Goal: Book appointment/travel/reservation

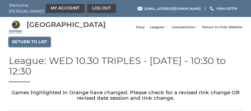
click at [28, 45] on link "Return to list" at bounding box center [30, 42] width 42 height 10
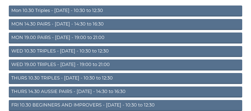
scroll to position [58, 0]
click at [34, 84] on link "THURS 10.30 TRIPLES - [DATE] - 10:30 to 12:30" at bounding box center [125, 78] width 233 height 11
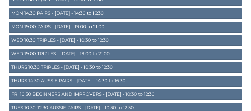
scroll to position [79, 0]
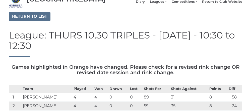
scroll to position [22, 0]
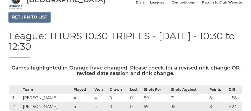
click at [27, 21] on link "Return to list" at bounding box center [30, 18] width 42 height 10
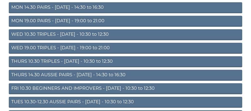
scroll to position [75, 0]
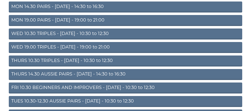
click at [46, 79] on link "THURS 14.30 AUSSIE PAIRS - Thursday - 14:30 to 16:30" at bounding box center [125, 74] width 233 height 11
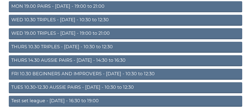
scroll to position [96, 0]
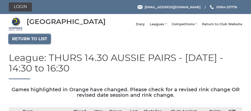
click at [26, 42] on link "Return to list" at bounding box center [30, 39] width 42 height 10
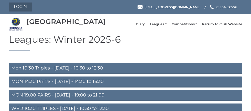
click at [19, 7] on link "Login" at bounding box center [20, 7] width 23 height 9
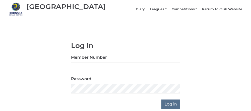
scroll to position [16, 0]
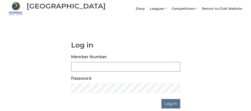
click at [81, 69] on input "Member Number" at bounding box center [125, 67] width 109 height 10
type input "0762"
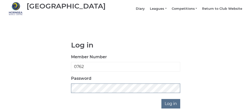
click at [161, 99] on input "Log in" at bounding box center [170, 104] width 19 height 10
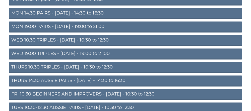
scroll to position [71, 0]
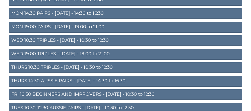
click at [33, 86] on link "THURS 14.30 AUSSIE PAIRS - [DATE] - 14:30 to 16:30" at bounding box center [125, 81] width 233 height 11
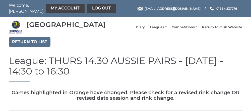
click at [49, 9] on link "My Account" at bounding box center [65, 8] width 39 height 9
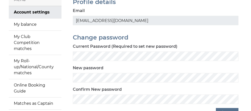
click at [23, 75] on link "My Roll-up/National/County matches" at bounding box center [35, 67] width 53 height 24
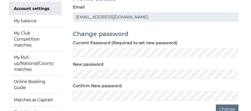
scroll to position [65, 0]
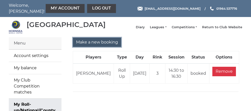
click at [92, 47] on input "Make a new booking" at bounding box center [97, 43] width 48 height 10
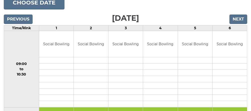
scroll to position [66, 0]
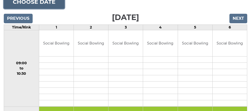
click at [28, 9] on button "Choose date" at bounding box center [34, 2] width 61 height 14
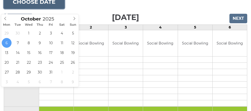
type input "2025-10-08"
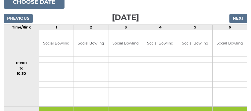
scroll to position [87, 0]
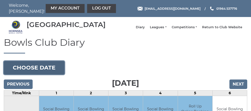
click at [41, 72] on button "Choose date" at bounding box center [34, 68] width 61 height 14
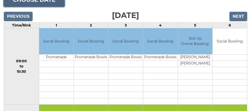
scroll to position [63, 0]
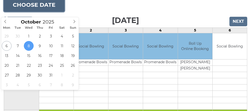
type input "2025-10-09"
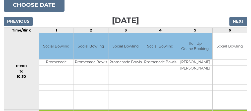
scroll to position [84, 0]
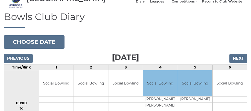
scroll to position [26, 0]
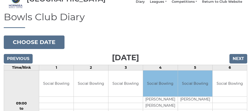
click at [152, 4] on link "Leagues" at bounding box center [158, 1] width 17 height 5
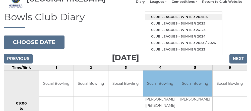
click at [173, 20] on link "Club leagues - Winter 2025-6" at bounding box center [183, 17] width 77 height 7
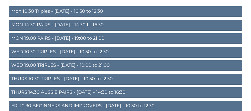
scroll to position [65, 0]
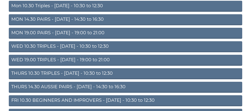
click at [41, 91] on link "THURS 14.30 AUSSIE PAIRS - [DATE] - 14:30 to 16:30" at bounding box center [125, 87] width 233 height 11
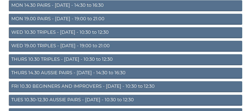
scroll to position [87, 0]
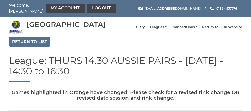
click at [50, 10] on link "My Account" at bounding box center [65, 8] width 39 height 9
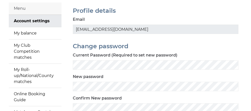
scroll to position [35, 0]
click at [20, 80] on link "My Roll-up/National/County matches" at bounding box center [35, 76] width 53 height 24
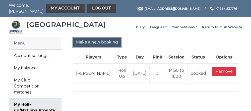
click at [99, 47] on input "Make a new booking" at bounding box center [97, 43] width 48 height 10
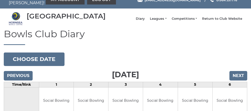
scroll to position [8, 0]
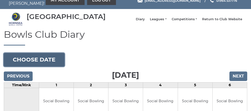
click at [45, 67] on button "Choose date" at bounding box center [34, 60] width 61 height 14
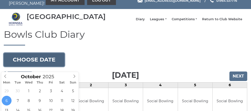
type input "2025-10-09"
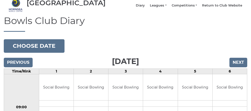
scroll to position [29, 0]
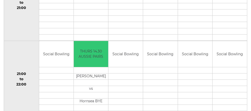
scroll to position [519, 0]
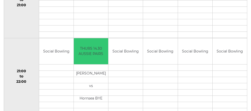
click at [7, 111] on td "21:00 to 22:00" at bounding box center [21, 76] width 35 height 77
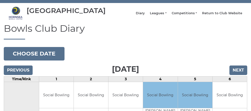
scroll to position [0, 0]
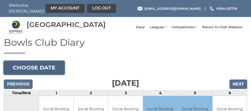
click at [33, 70] on button "Choose date" at bounding box center [34, 68] width 61 height 14
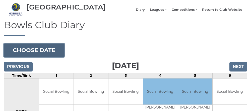
scroll to position [20, 0]
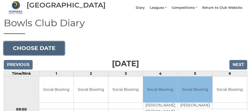
click at [40, 54] on button "Choose date" at bounding box center [34, 49] width 61 height 14
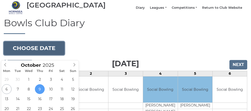
type input "[DATE]"
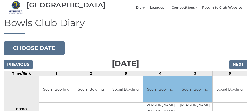
scroll to position [41, 0]
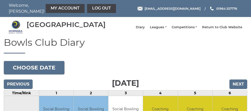
click at [155, 29] on link "Leagues" at bounding box center [158, 27] width 17 height 5
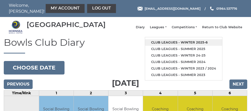
click at [162, 44] on link "Club leagues - Winter 2025-6" at bounding box center [183, 42] width 77 height 7
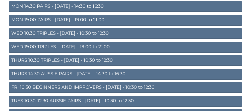
scroll to position [79, 0]
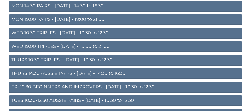
click at [48, 77] on link "THURS 14.30 AUSSIE PAIRS - Thursday - 14:30 to 16:30" at bounding box center [125, 74] width 233 height 11
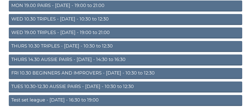
scroll to position [100, 0]
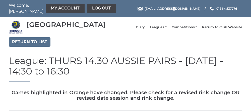
click at [49, 9] on link "My Account" at bounding box center [65, 8] width 39 height 9
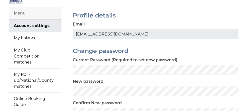
scroll to position [30, 0]
click at [23, 84] on link "My Roll-up/National/County matches" at bounding box center [35, 80] width 53 height 24
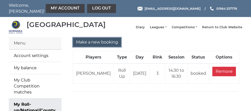
click at [85, 47] on input "Make a new booking" at bounding box center [97, 43] width 48 height 10
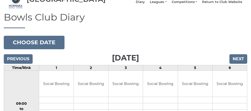
scroll to position [26, 0]
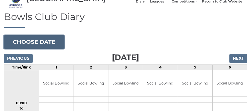
click at [39, 49] on button "Choose date" at bounding box center [34, 42] width 61 height 14
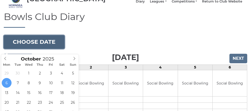
type input "[DATE]"
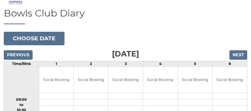
scroll to position [47, 0]
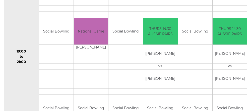
scroll to position [462, 0]
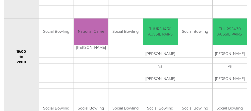
click at [0, 0] on div "Book slot" at bounding box center [0, 0] width 0 height 0
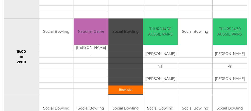
click at [20, 35] on td "19:00 to 21:00" at bounding box center [21, 57] width 35 height 77
click at [0, 0] on div "Book slot" at bounding box center [0, 0] width 0 height 0
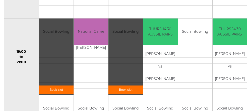
click at [0, 0] on link "Book slot" at bounding box center [0, 0] width 0 height 0
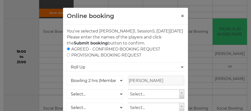
click at [47, 77] on div "Online booking × You've selected Rink 1 , Session 5 , [DATE][DATE] Please enter…" at bounding box center [125, 55] width 251 height 111
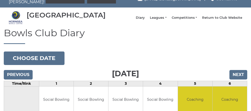
scroll to position [0, 0]
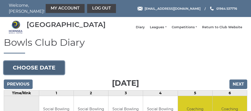
click at [31, 71] on button "Choose date" at bounding box center [34, 68] width 61 height 14
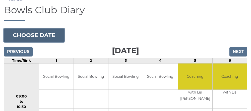
scroll to position [35, 0]
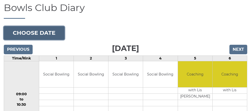
click at [28, 38] on button "Choose date" at bounding box center [34, 33] width 61 height 14
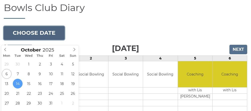
type input "[DATE]"
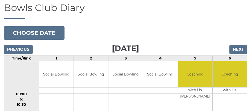
scroll to position [56, 0]
